Goal: Task Accomplishment & Management: Use online tool/utility

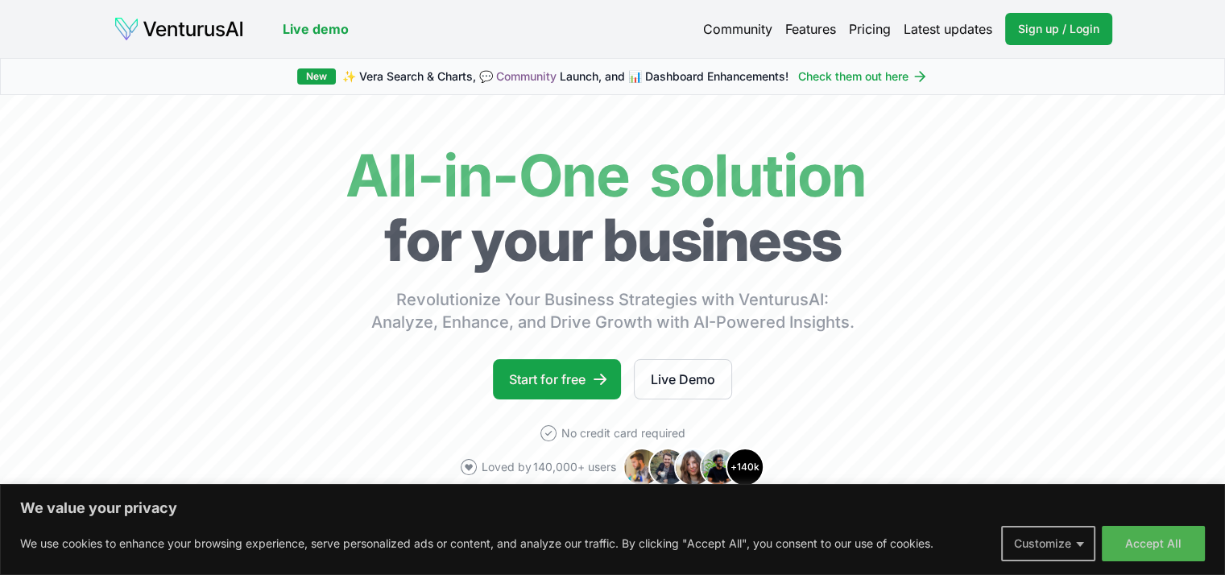
click at [1076, 539] on button "Customize" at bounding box center [1048, 543] width 94 height 35
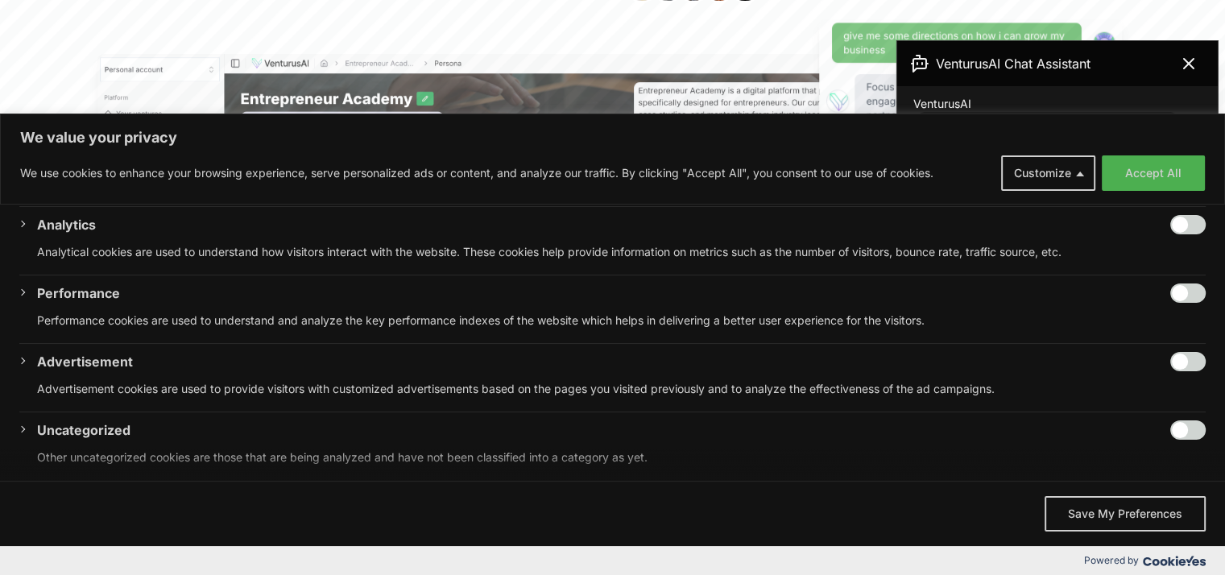
scroll to position [564, 0]
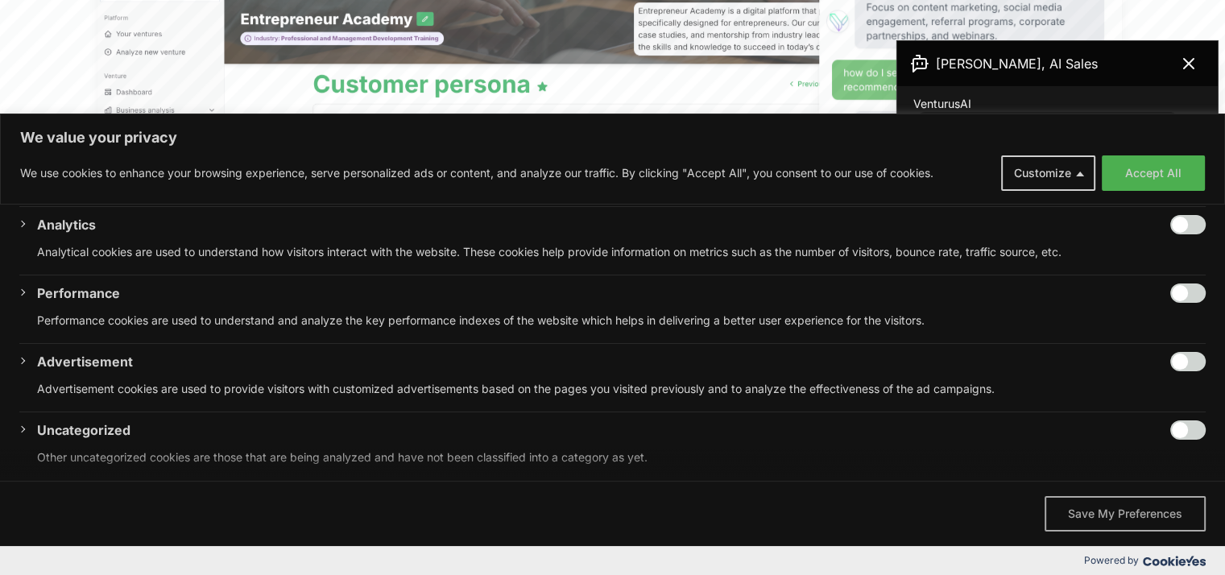
click at [1113, 523] on button "Save My Preferences" at bounding box center [1125, 513] width 161 height 35
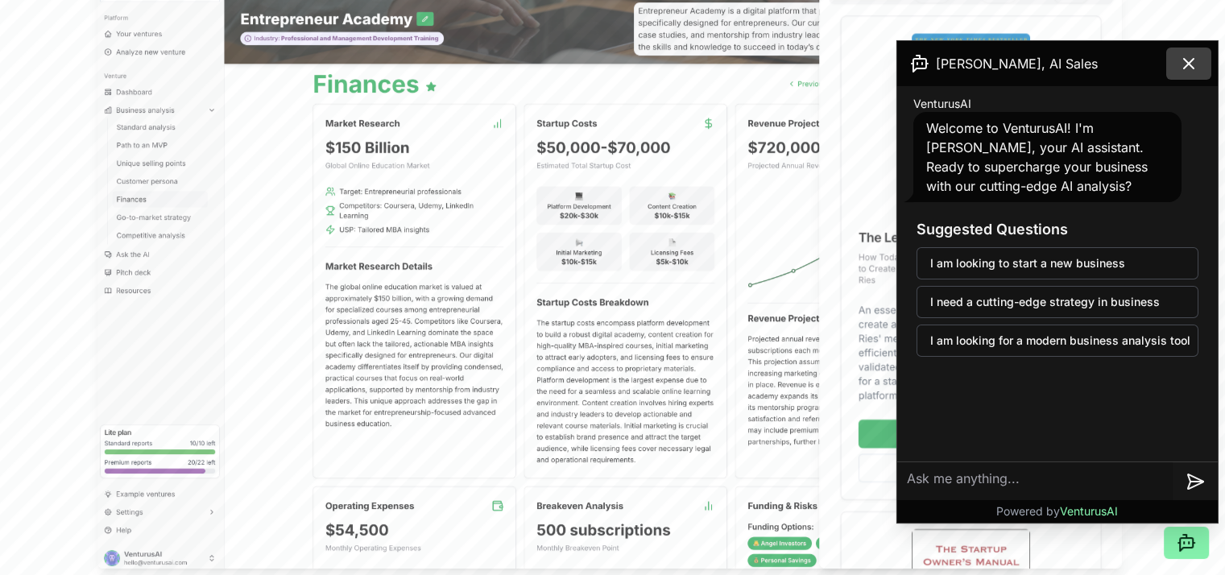
click at [1191, 69] on icon at bounding box center [1188, 63] width 19 height 19
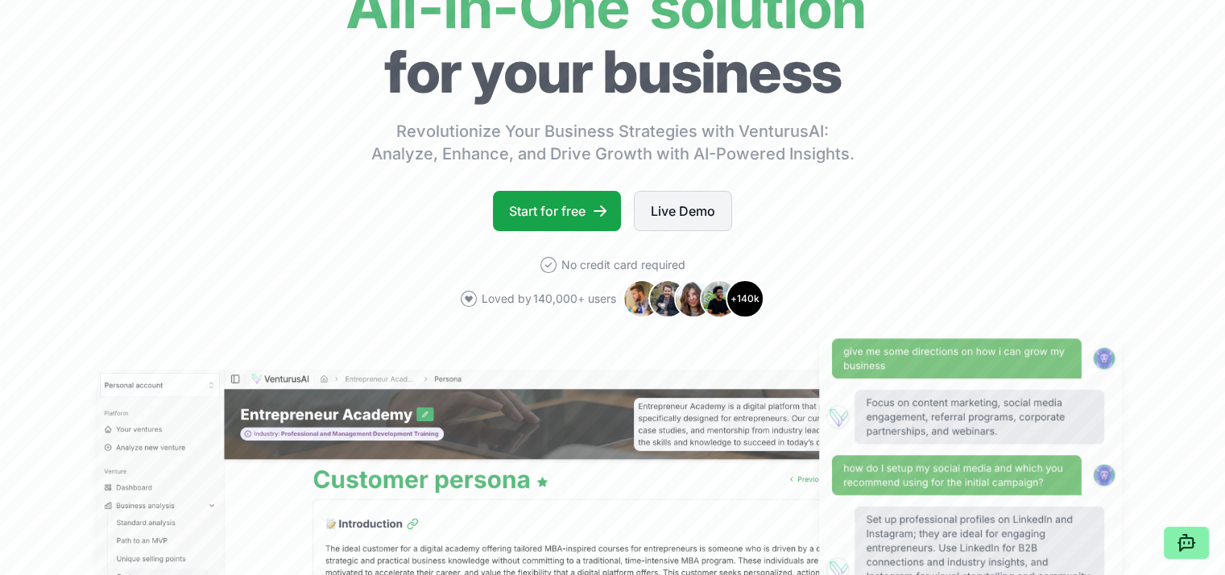
scroll to position [0, 0]
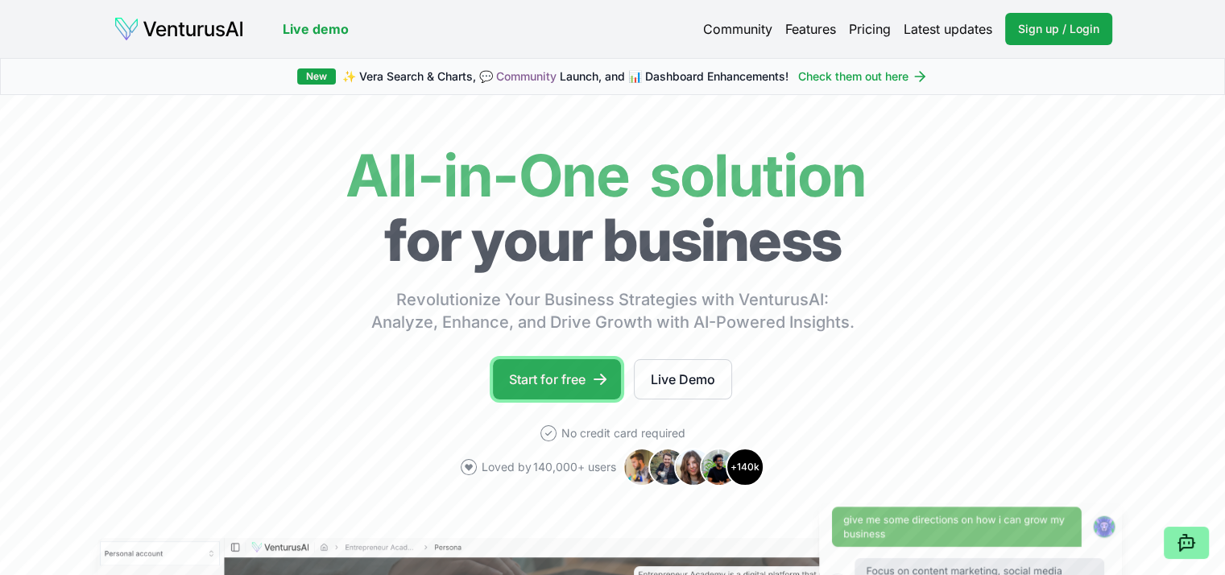
click at [561, 370] on link "Start for free" at bounding box center [557, 379] width 128 height 40
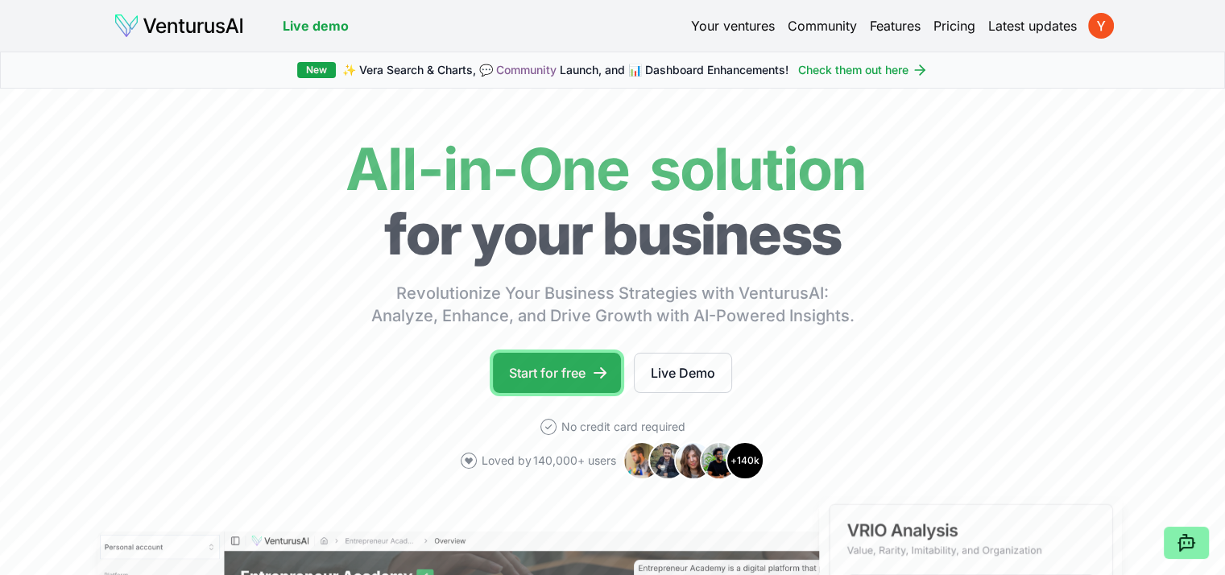
click at [567, 373] on link "Start for free" at bounding box center [557, 373] width 128 height 40
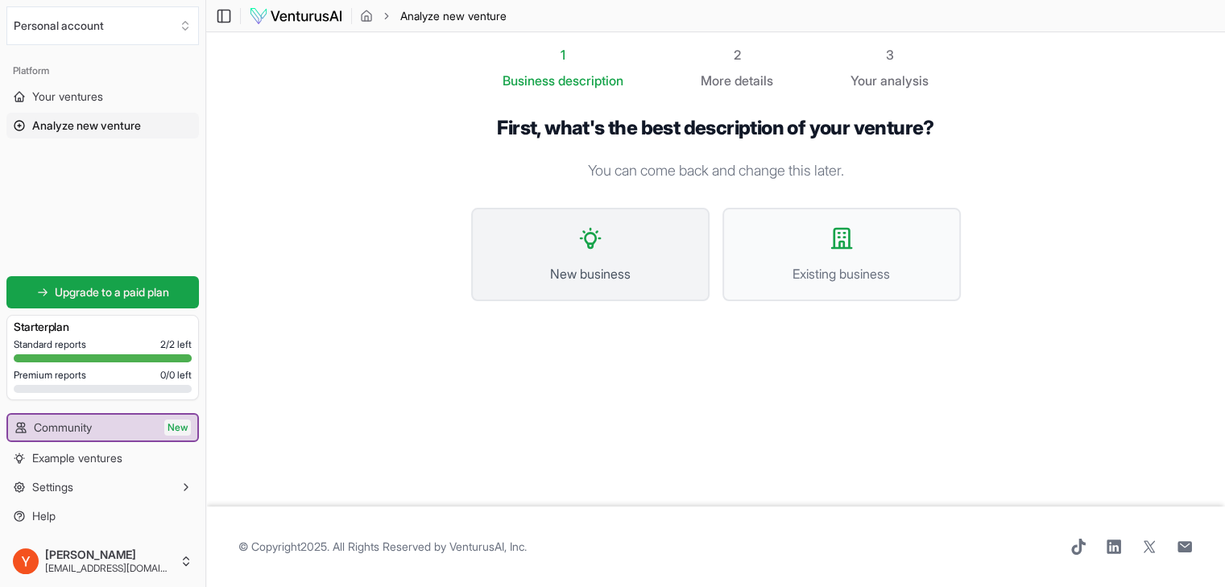
click at [601, 271] on span "New business" at bounding box center [590, 273] width 203 height 19
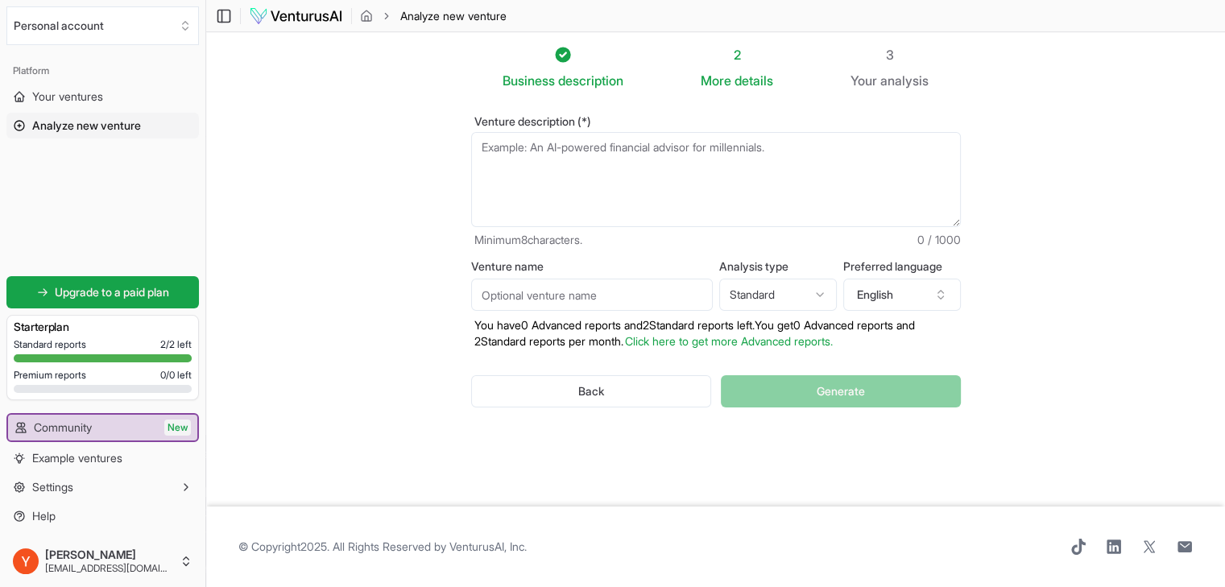
click at [514, 296] on input "Venture name" at bounding box center [592, 295] width 242 height 32
click at [508, 294] on input "Venture name" at bounding box center [592, 295] width 242 height 32
paste input "Architecting [DATE]: Data, AI & Systems"
type input "Architecting [DATE]: Data, AI & Systems"
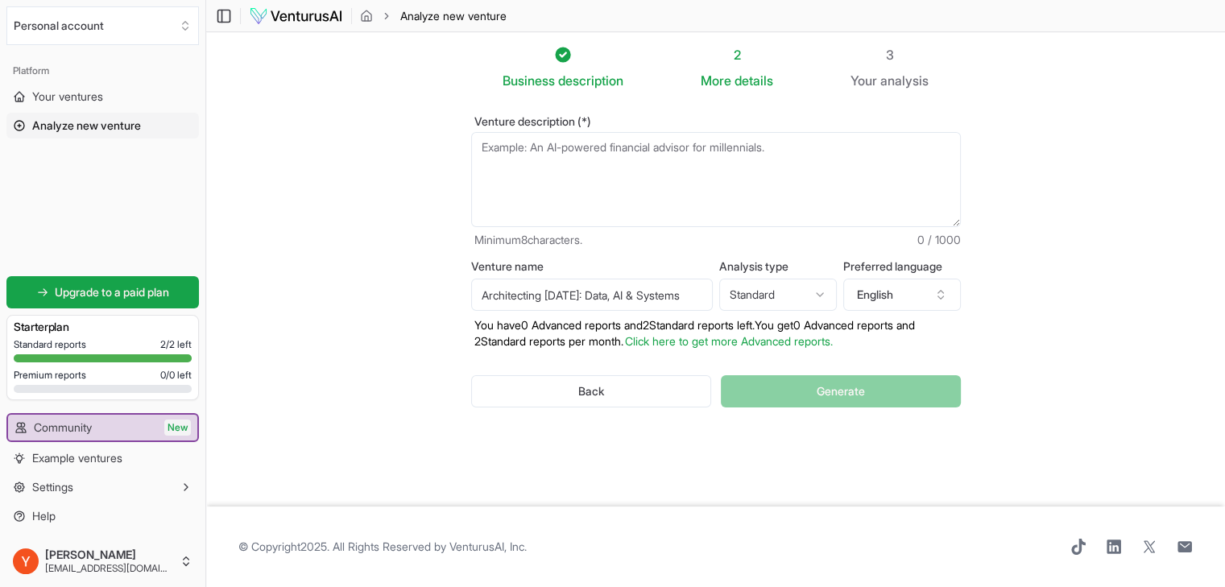
click at [817, 288] on html "We value your privacy We use cookies to enhance your browsing experience, serve…" at bounding box center [612, 293] width 1225 height 587
select select "advanced"
click at [507, 160] on textarea "Venture description (*)" at bounding box center [716, 179] width 490 height 95
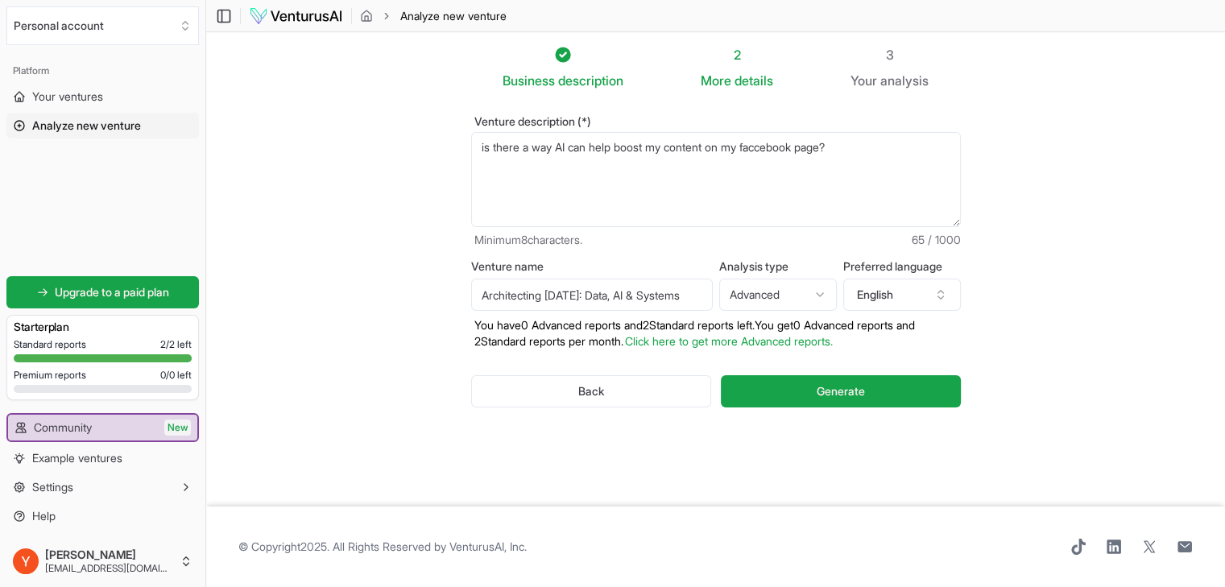
click at [0, 0] on span "Facebook" at bounding box center [0, 0] width 0 height 0
click at [0, 0] on div "Is" at bounding box center [0, 0] width 0 height 0
type textarea "Is there a way AI can help boost my content on my Facebook page?"
click at [830, 386] on span "Generate" at bounding box center [841, 391] width 48 height 16
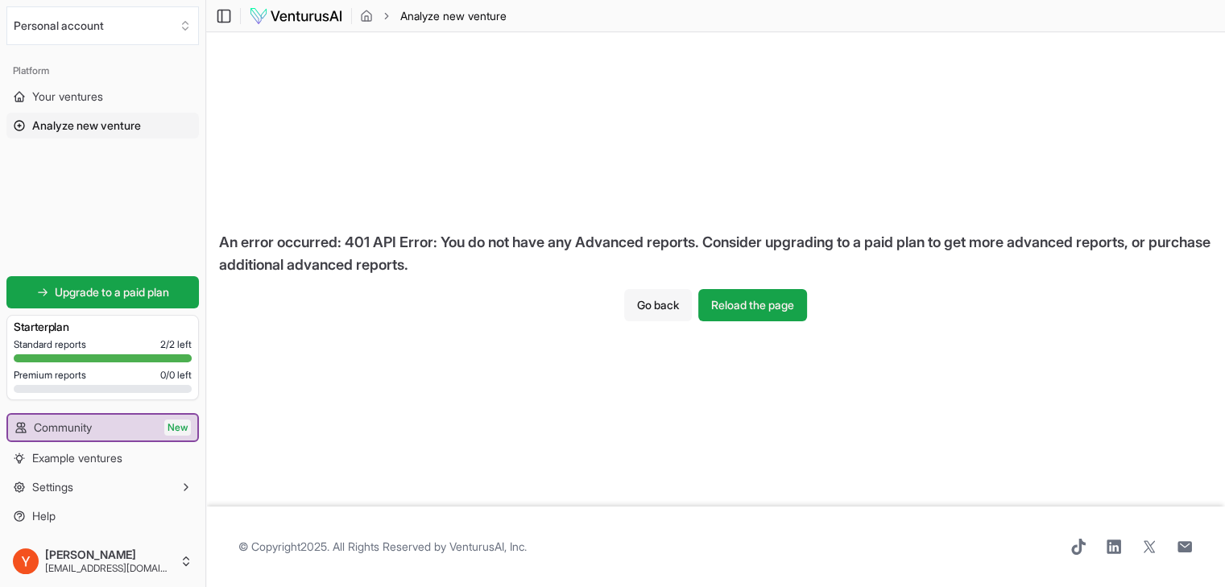
click at [649, 302] on button "Go back" at bounding box center [658, 305] width 68 height 32
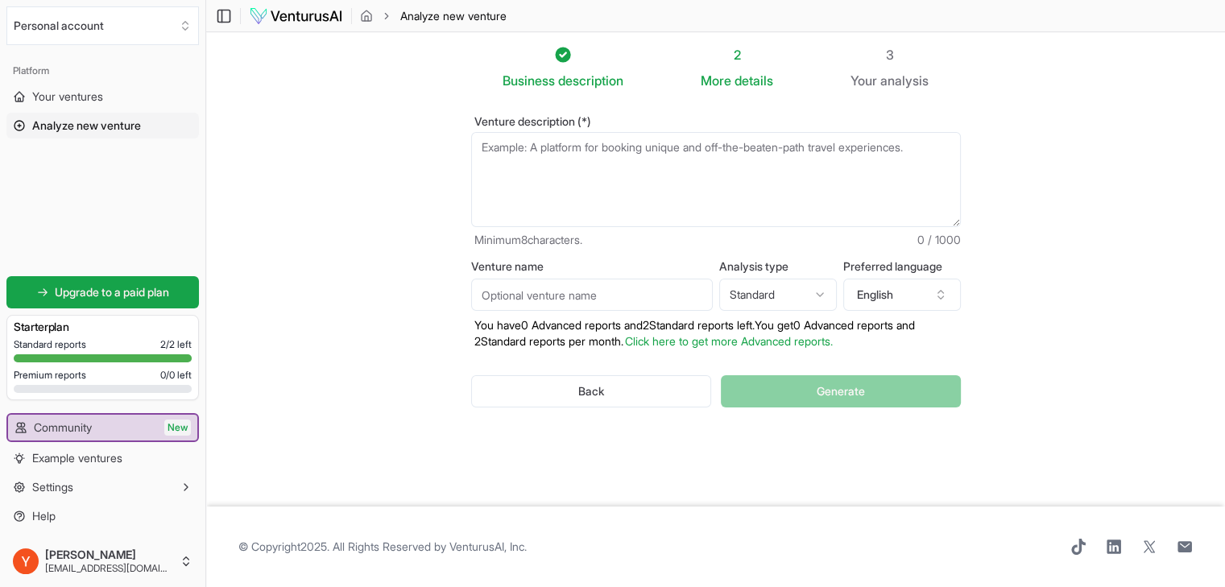
click at [586, 293] on input "Venture name" at bounding box center [592, 295] width 242 height 32
type input "Architecting Tomorrow: Data, AI & Systems"
click at [838, 391] on div "Back Generate" at bounding box center [716, 392] width 490 height 84
click at [532, 184] on textarea "Venture description (*)" at bounding box center [716, 179] width 490 height 95
type textarea "i"
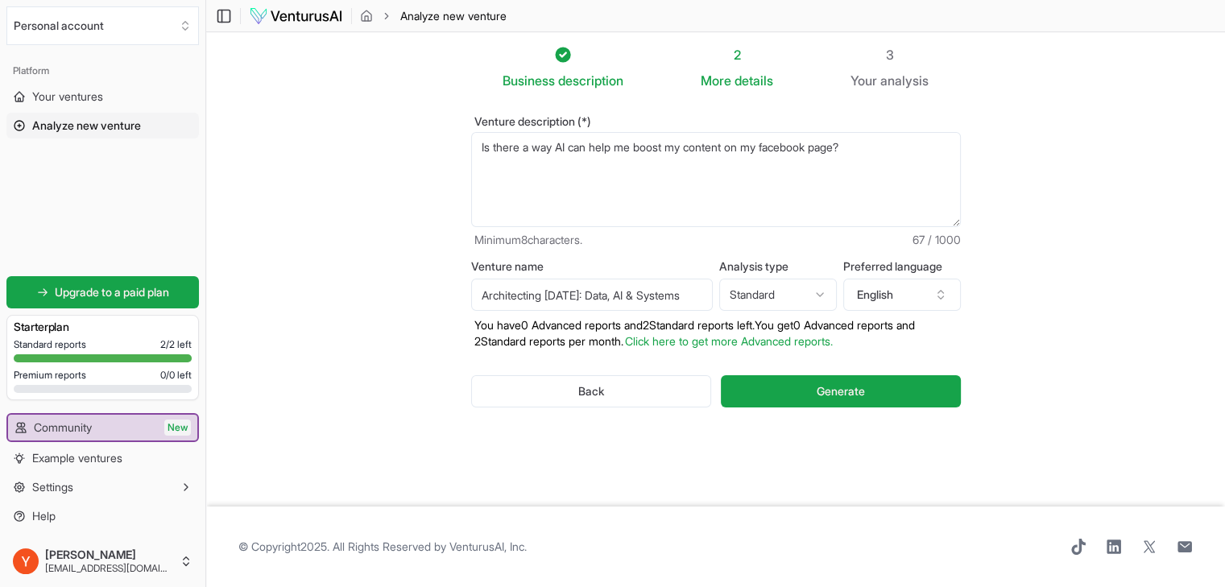
click at [0, 0] on span "Facebook" at bounding box center [0, 0] width 0 height 0
type textarea "Is there a way AI can help me boost my content on my Facebook page?"
click at [838, 389] on span "Generate" at bounding box center [841, 391] width 48 height 16
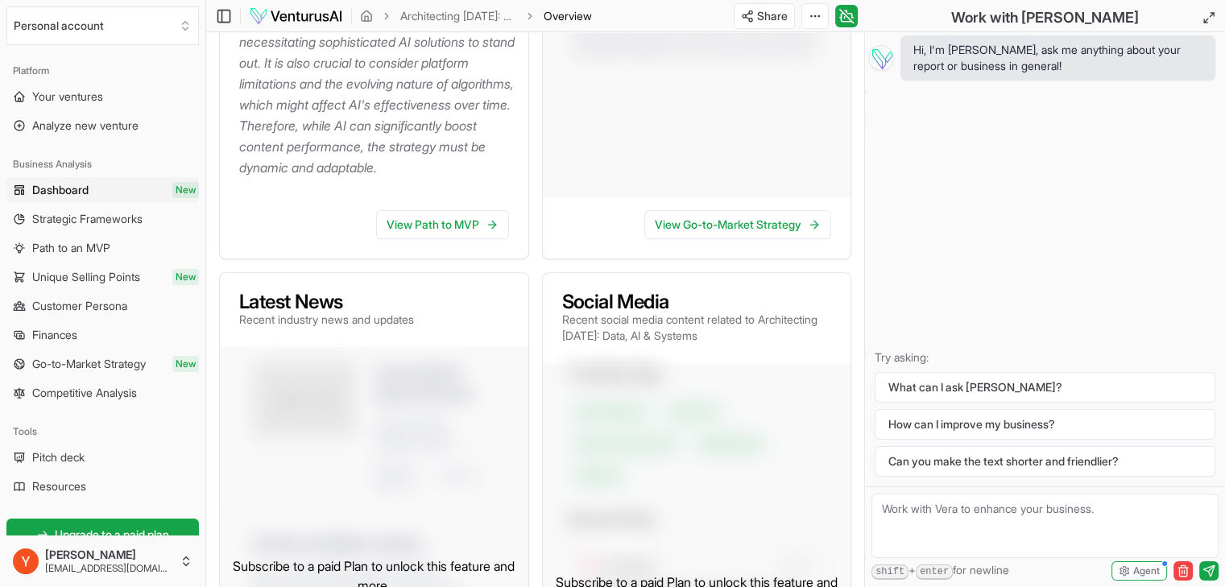
scroll to position [564, 0]
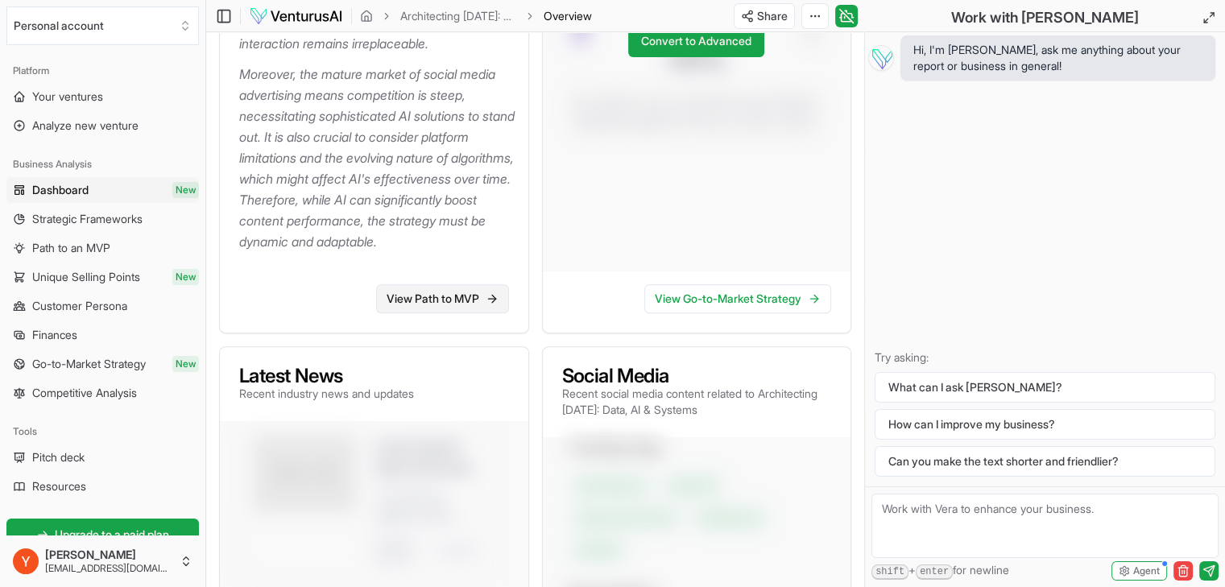
click at [455, 313] on link "View Path to MVP" at bounding box center [442, 298] width 133 height 29
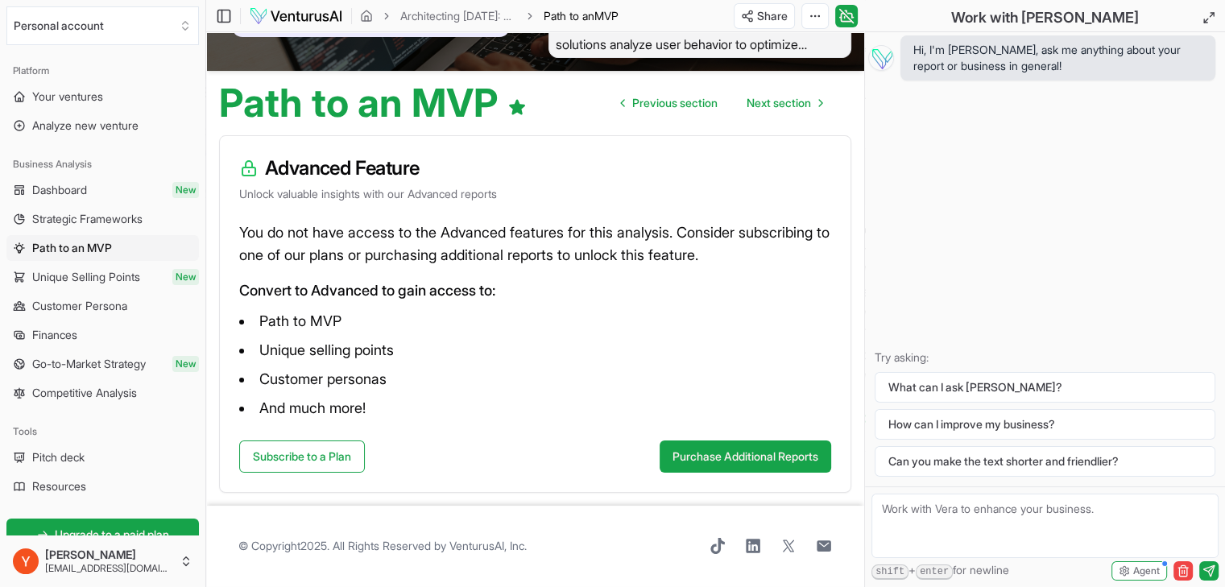
click at [482, 267] on p "You do not have access to the Advanced features for this analysis. Consider sub…" at bounding box center [535, 243] width 592 height 45
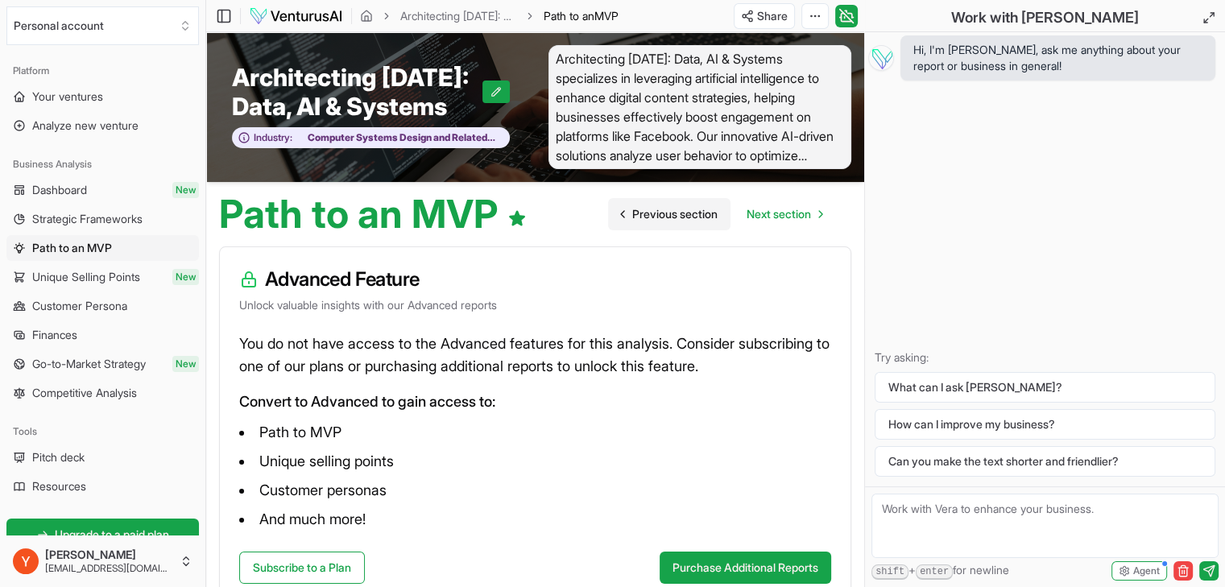
click at [632, 222] on span "Previous section" at bounding box center [674, 214] width 85 height 16
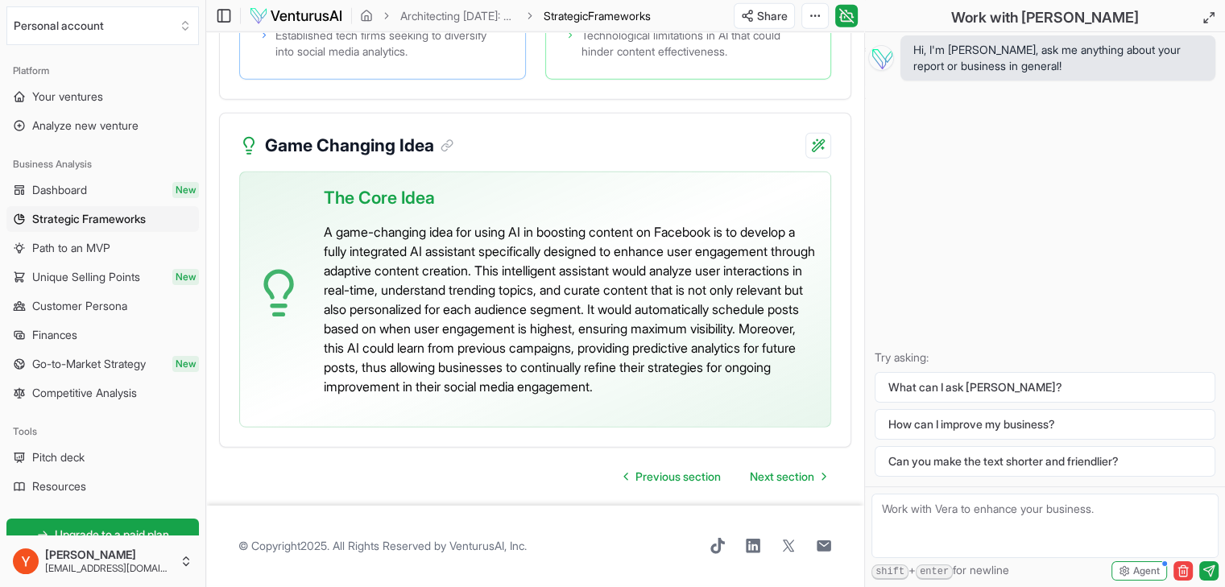
scroll to position [4307, 0]
click at [759, 474] on span "Next section" at bounding box center [782, 477] width 64 height 16
